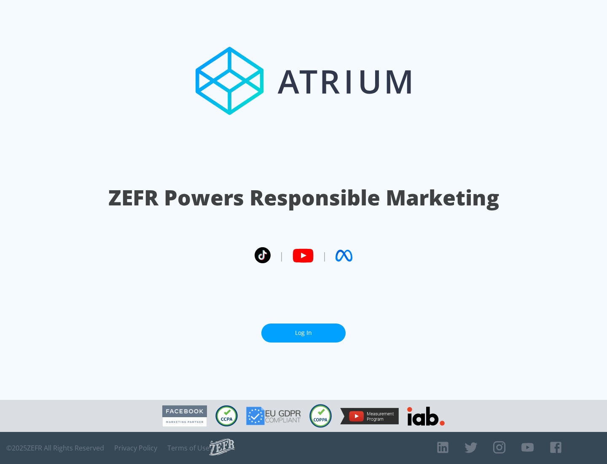
click at [303, 333] on link "Log In" at bounding box center [303, 332] width 84 height 19
